Goal: Task Accomplishment & Management: Use online tool/utility

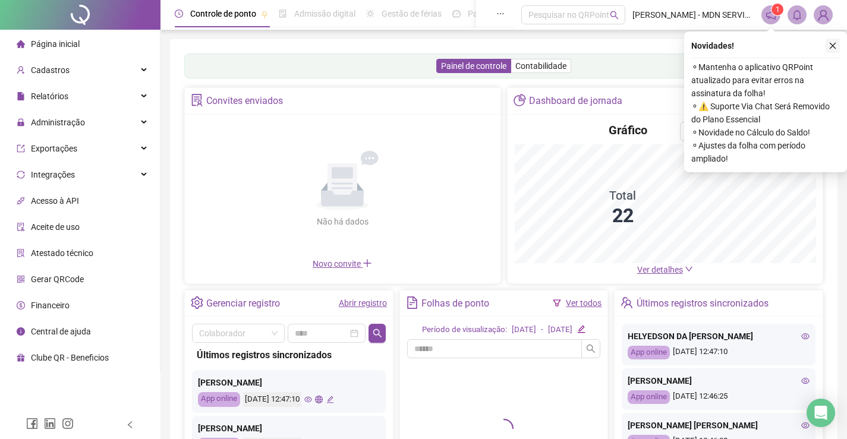
drag, startPoint x: 835, startPoint y: 43, endPoint x: 816, endPoint y: 55, distance: 22.4
click at [835, 44] on icon "close" at bounding box center [833, 46] width 8 height 8
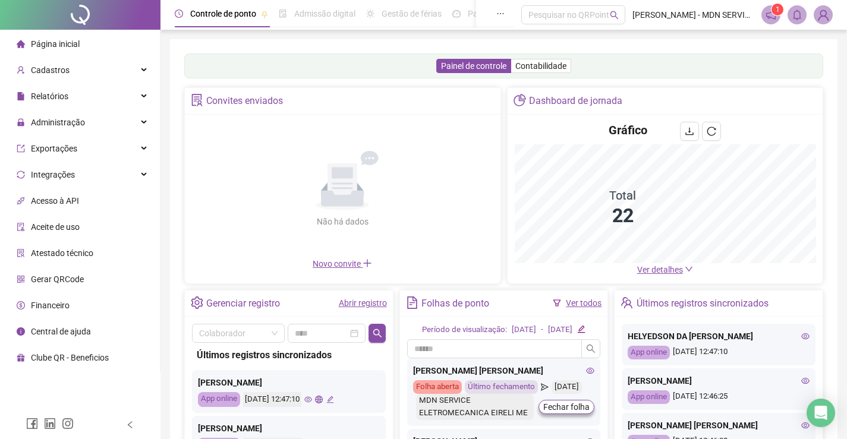
click at [670, 270] on span "Ver detalhes" at bounding box center [660, 270] width 46 height 10
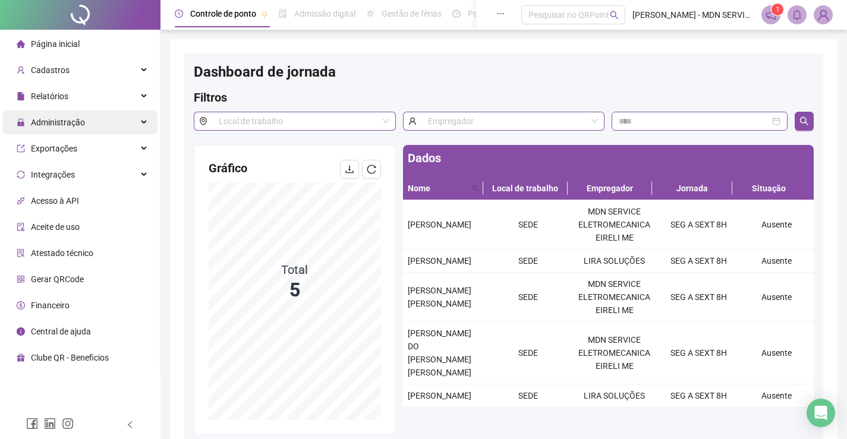
click at [53, 125] on span "Administração" at bounding box center [58, 123] width 54 height 10
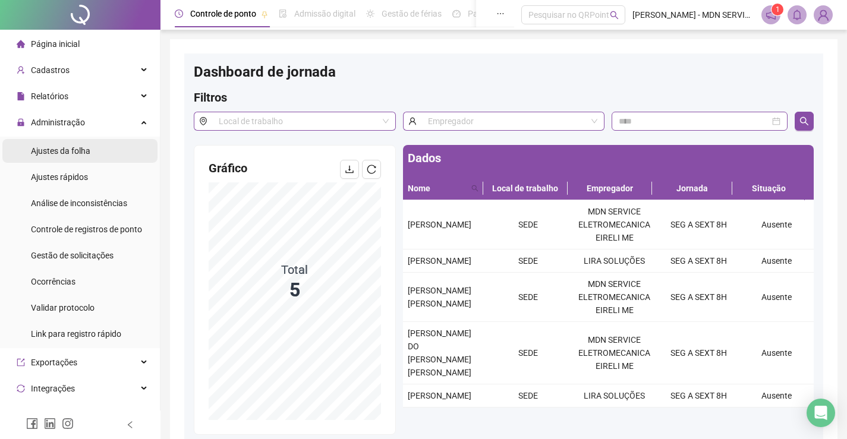
click at [59, 154] on span "Ajustes da folha" at bounding box center [60, 151] width 59 height 10
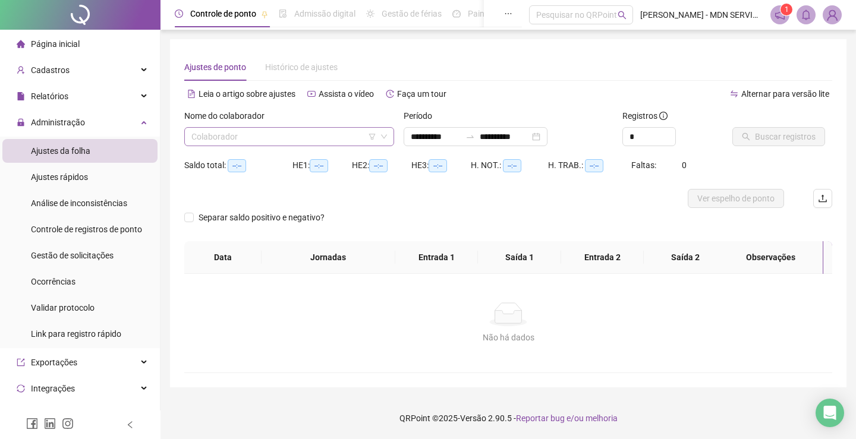
click at [239, 139] on input "search" at bounding box center [283, 137] width 185 height 18
type input "**********"
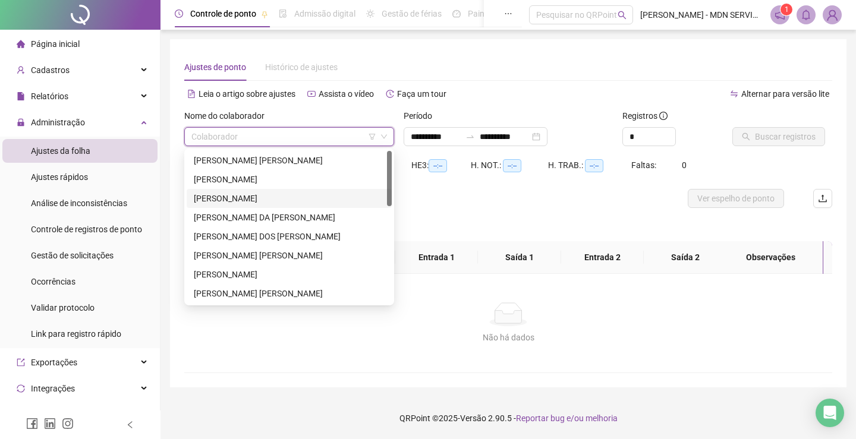
click at [240, 197] on div "[PERSON_NAME]" at bounding box center [289, 198] width 191 height 13
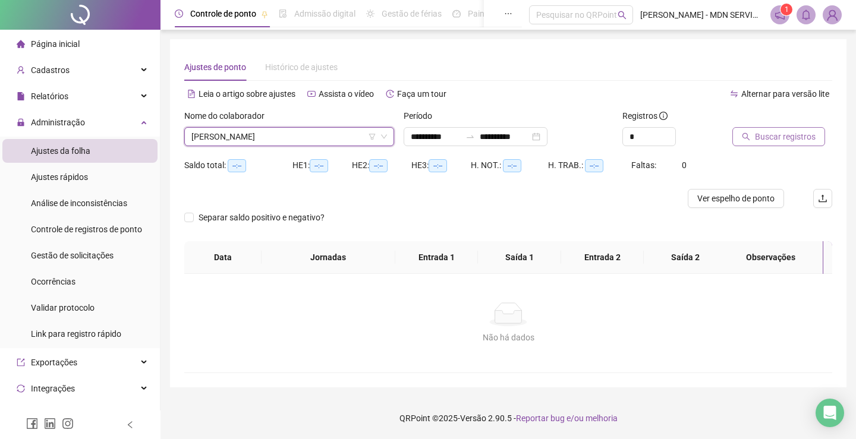
click at [776, 136] on span "Buscar registros" at bounding box center [785, 136] width 61 height 13
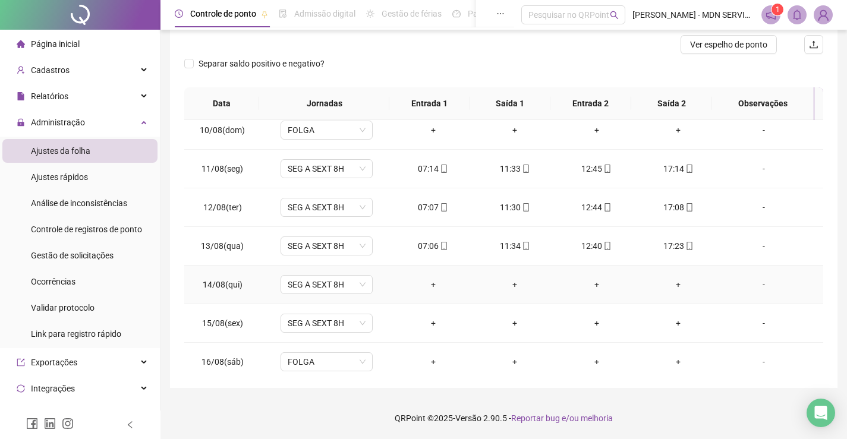
scroll to position [403, 0]
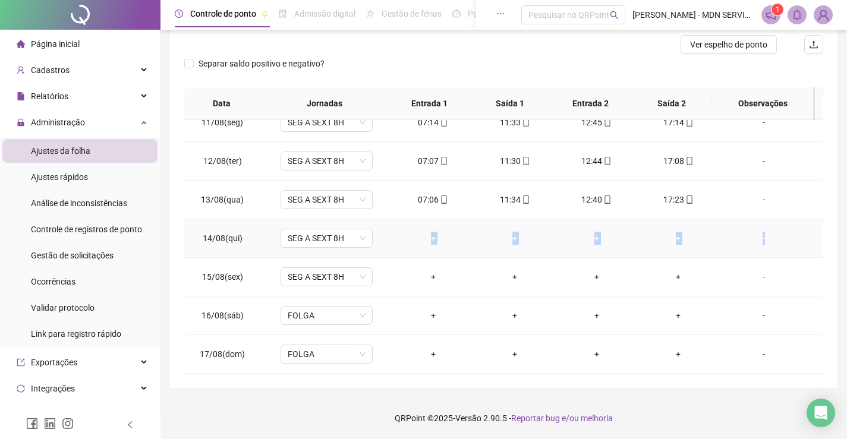
drag, startPoint x: 376, startPoint y: 240, endPoint x: 763, endPoint y: 238, distance: 386.4
click at [763, 238] on tr "14/08(qui) SEG A SEXT 8H + + + + -" at bounding box center [503, 238] width 639 height 39
